Goal: Task Accomplishment & Management: Manage account settings

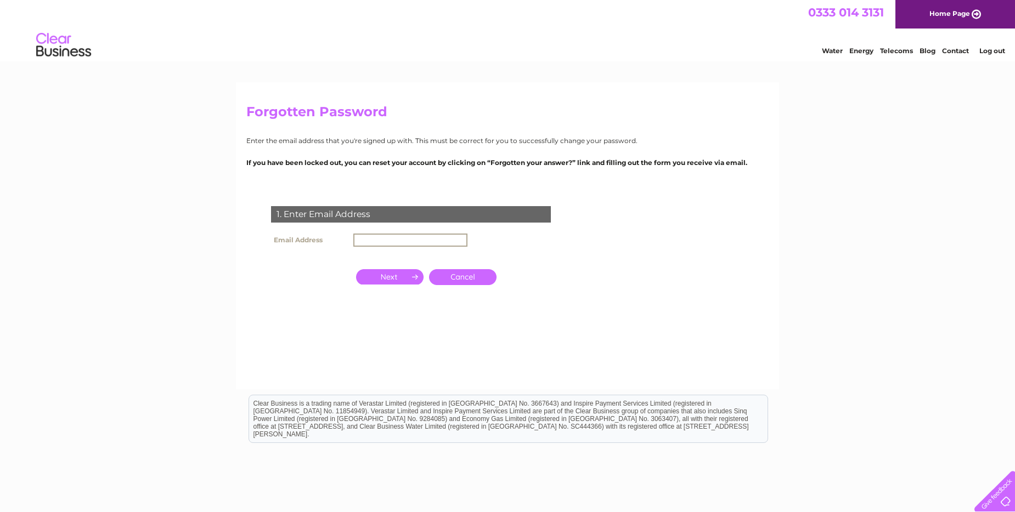
click at [356, 240] on input "text" at bounding box center [410, 240] width 114 height 13
type input "frankhaxton@outlook.com"
click at [390, 275] on input "button" at bounding box center [389, 276] width 67 height 15
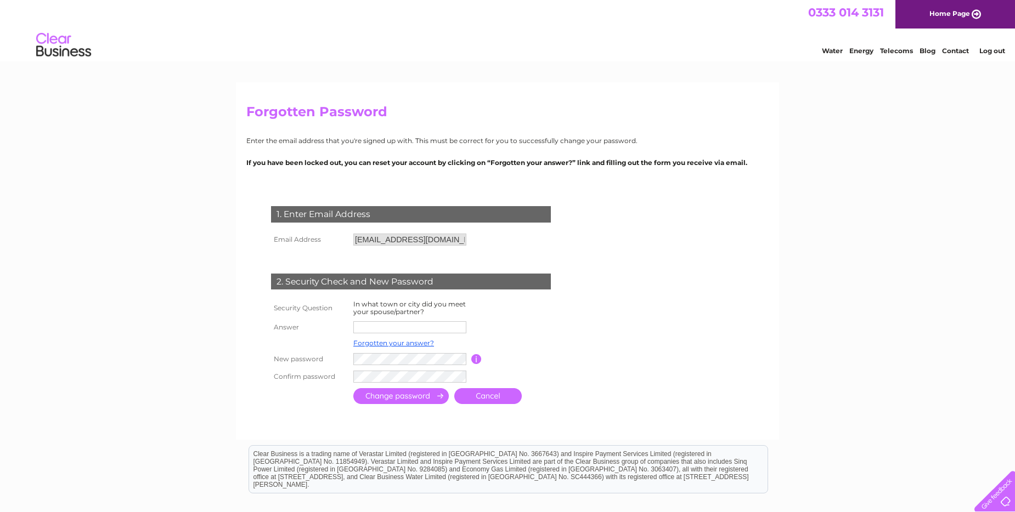
click at [356, 328] on input "text" at bounding box center [409, 328] width 113 height 12
type input "c"
type input "CLEAROUT"
click at [357, 303] on label "In what town or city did you meet your spouse/partner?" at bounding box center [409, 308] width 112 height 16
click at [354, 303] on label "In what town or city did you meet your spouse/partner?" at bounding box center [409, 308] width 112 height 16
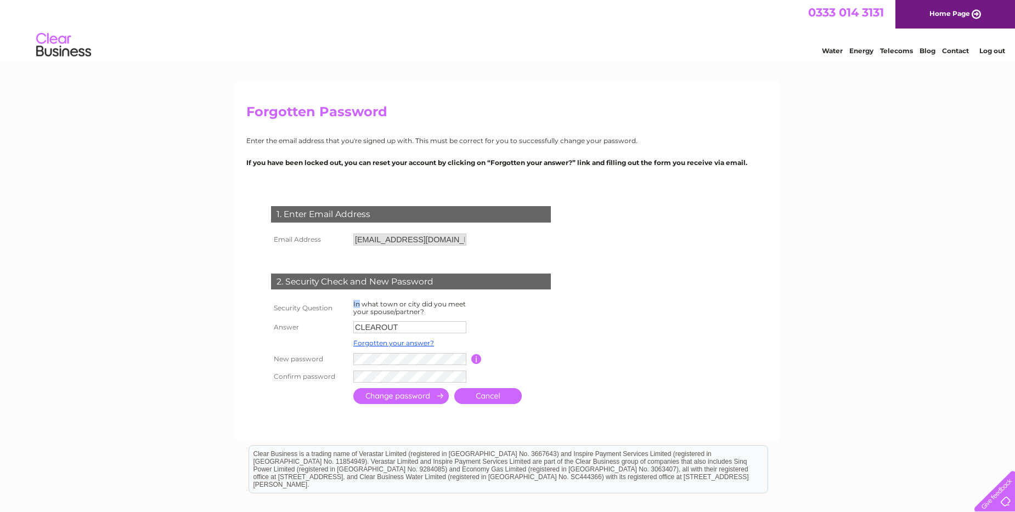
drag, startPoint x: 354, startPoint y: 303, endPoint x: 340, endPoint y: 319, distance: 21.4
click at [340, 319] on tbody "Security Question In what town or city did you meet your spouse/partner? Answer…" at bounding box center [424, 341] width 312 height 87
drag, startPoint x: 340, startPoint y: 319, endPoint x: 347, endPoint y: 323, distance: 8.4
click at [347, 323] on th "Answer" at bounding box center [309, 328] width 82 height 18
click at [373, 325] on input "CLEAROUT" at bounding box center [410, 328] width 114 height 13
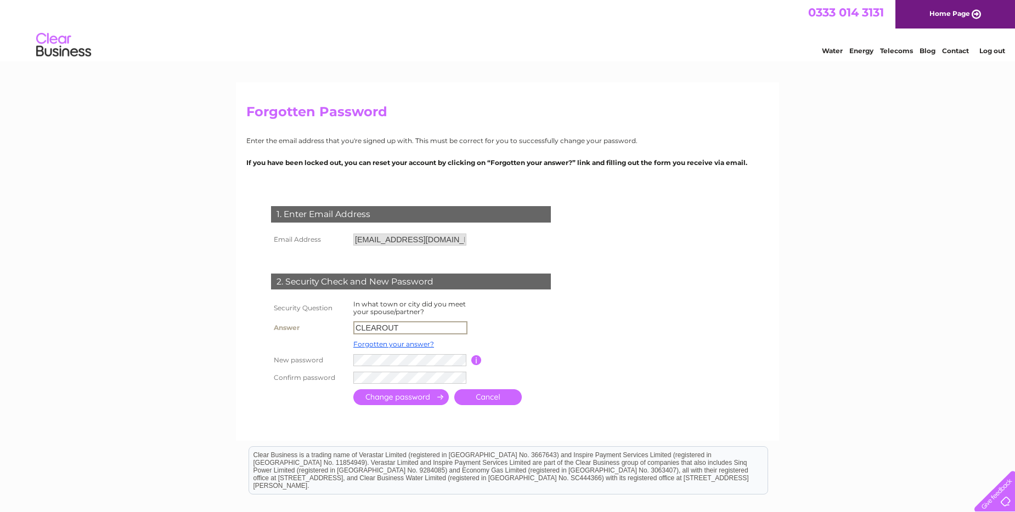
drag, startPoint x: 354, startPoint y: 327, endPoint x: 408, endPoint y: 326, distance: 53.2
click at [408, 326] on input "CLEAROUT" at bounding box center [410, 328] width 114 height 13
type input "Osnabruck"
click at [416, 396] on input "submit" at bounding box center [400, 398] width 95 height 16
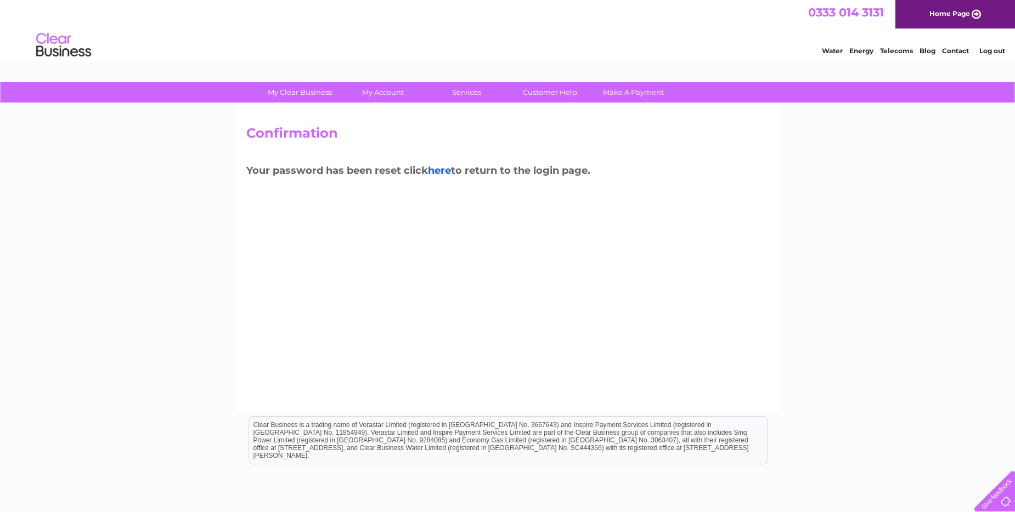
click at [439, 171] on link "here" at bounding box center [439, 171] width 23 height 12
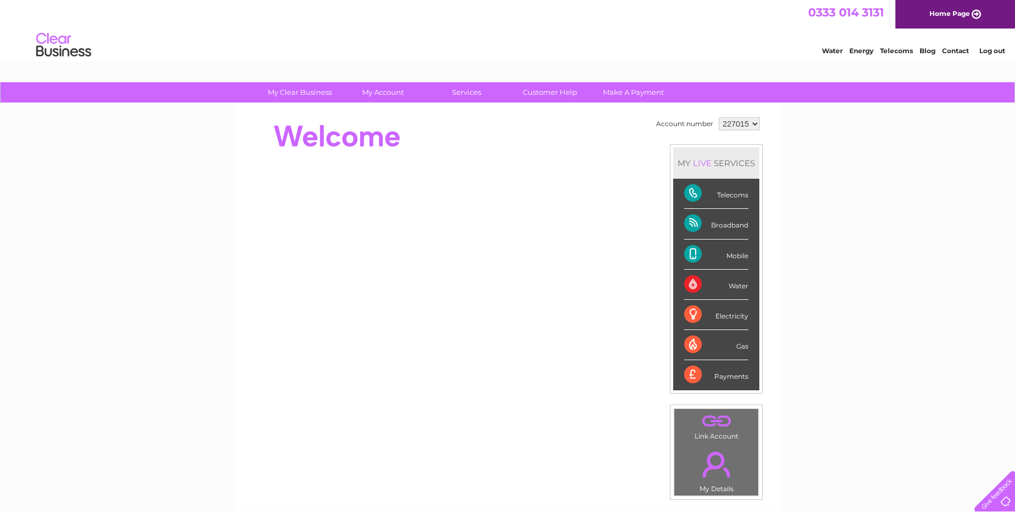
click at [976, 13] on link "Home Page" at bounding box center [955, 14] width 120 height 29
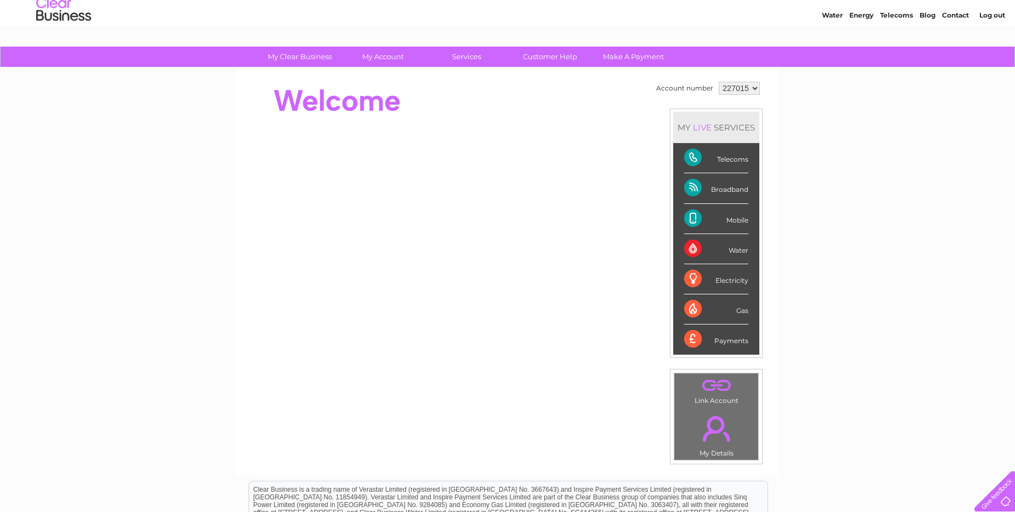
scroll to position [55, 0]
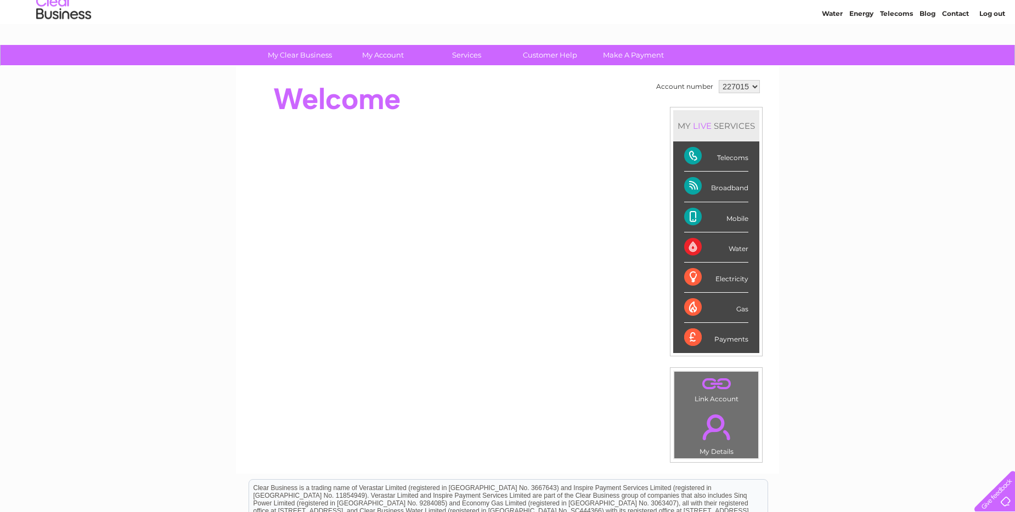
scroll to position [55, 0]
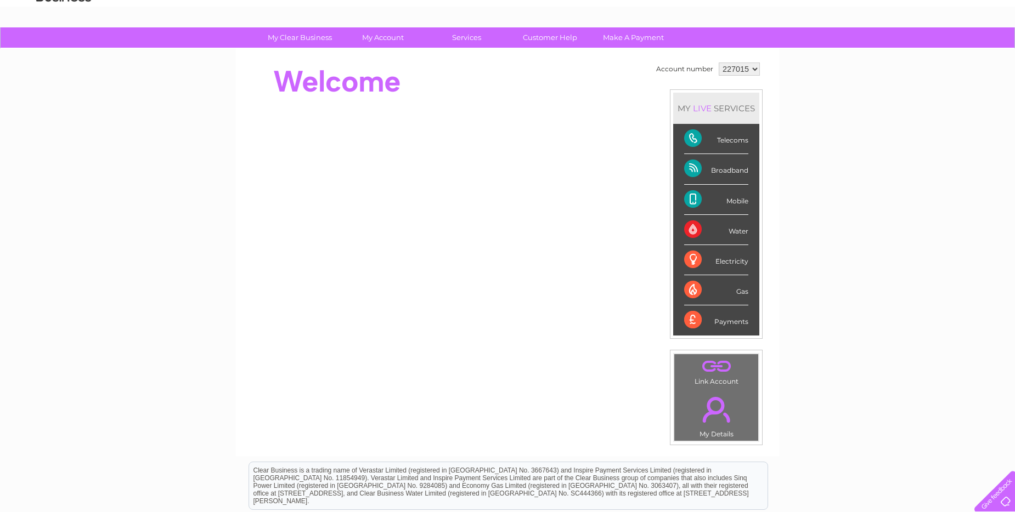
click at [722, 138] on div "Telecoms" at bounding box center [716, 139] width 64 height 30
click at [696, 138] on div "Telecoms" at bounding box center [716, 139] width 64 height 30
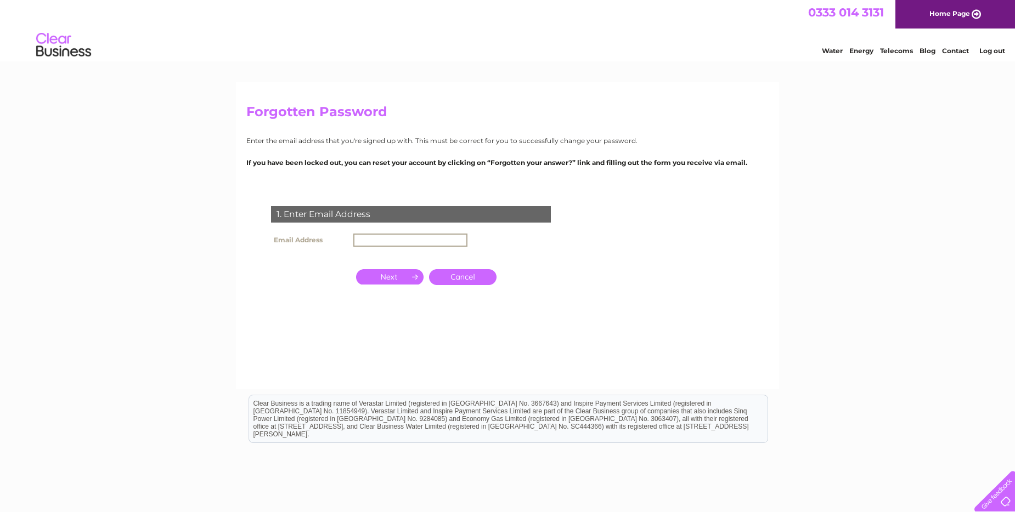
click at [357, 238] on input "text" at bounding box center [410, 240] width 114 height 13
type input "frankhaxton@outlook.com"
click at [414, 278] on input "button" at bounding box center [389, 276] width 67 height 15
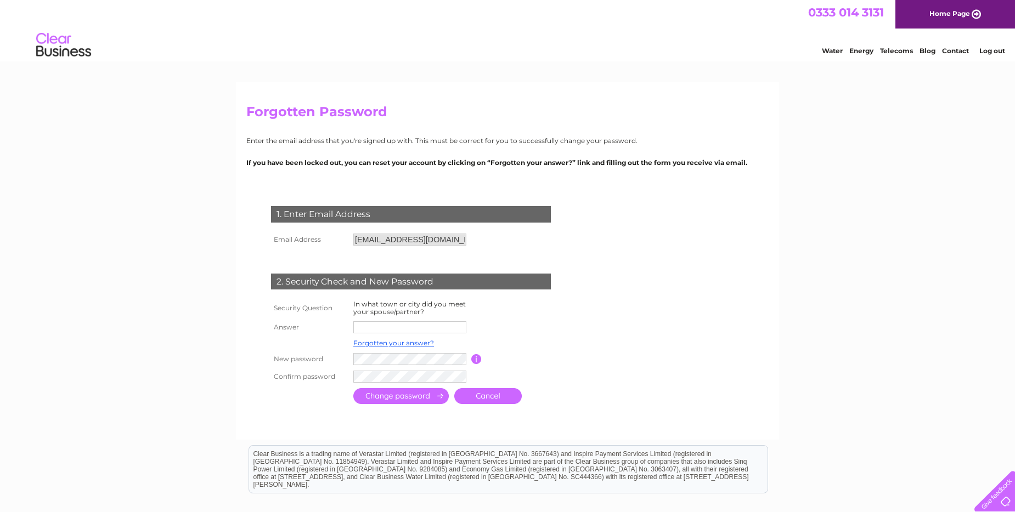
click at [359, 328] on input "text" at bounding box center [409, 328] width 113 height 12
type input "Osnabruck"
click at [428, 397] on input "submit" at bounding box center [400, 396] width 95 height 16
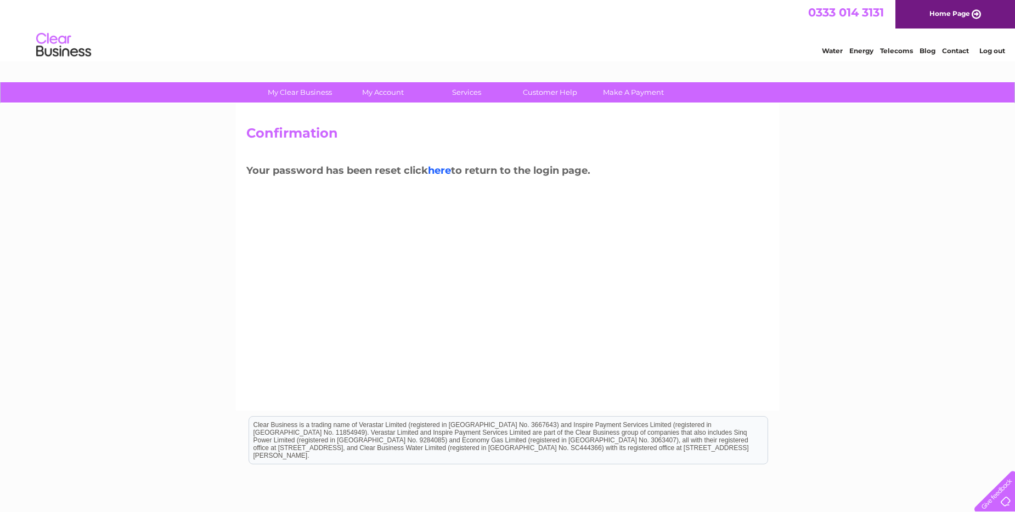
click at [442, 170] on link "here" at bounding box center [439, 171] width 23 height 12
